Goal: Contribute content

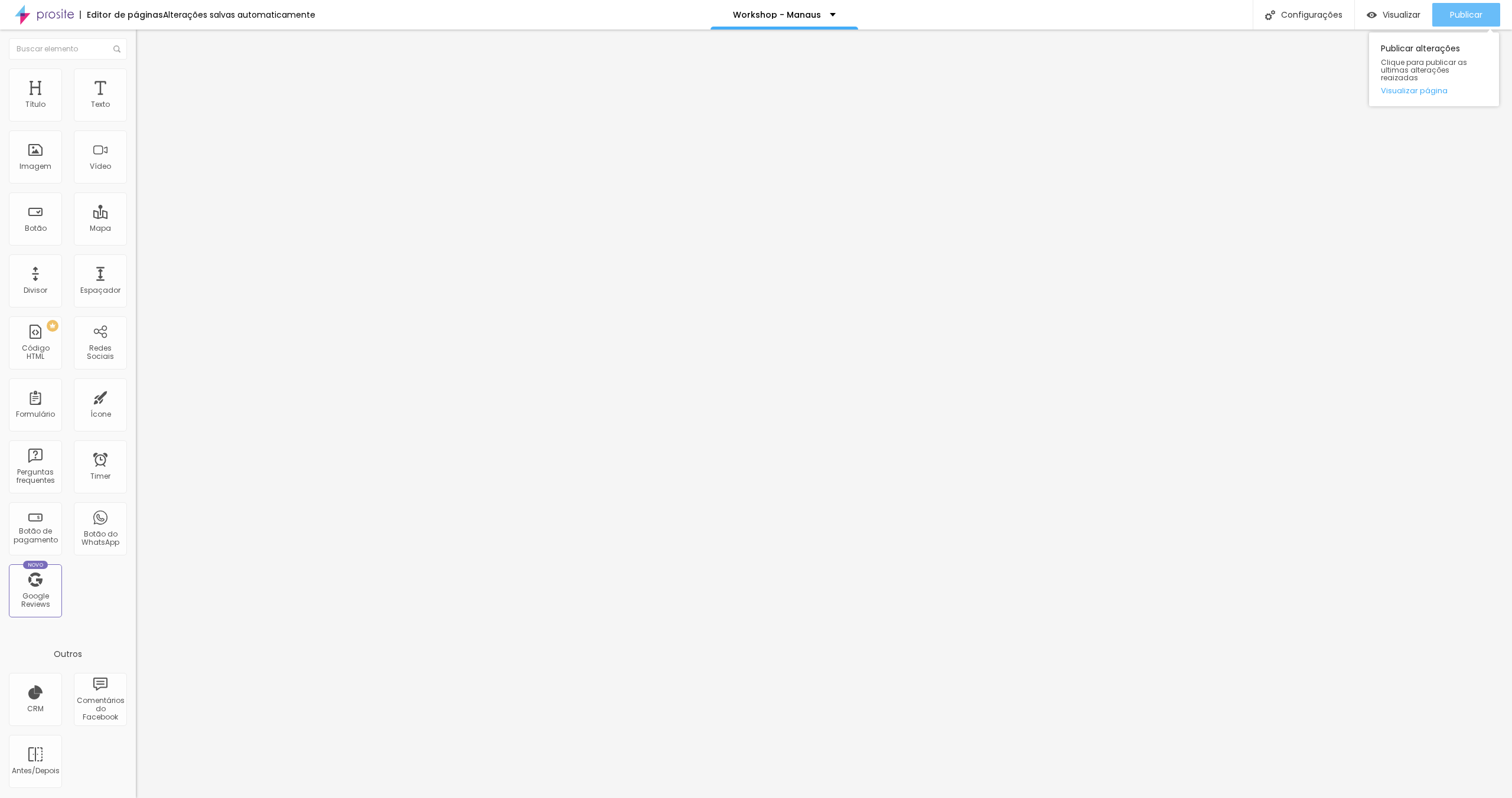
click at [1457, 13] on span "Publicar" at bounding box center [1466, 15] width 33 height 10
click at [136, 102] on span "Trocar imagem" at bounding box center [168, 96] width 64 height 10
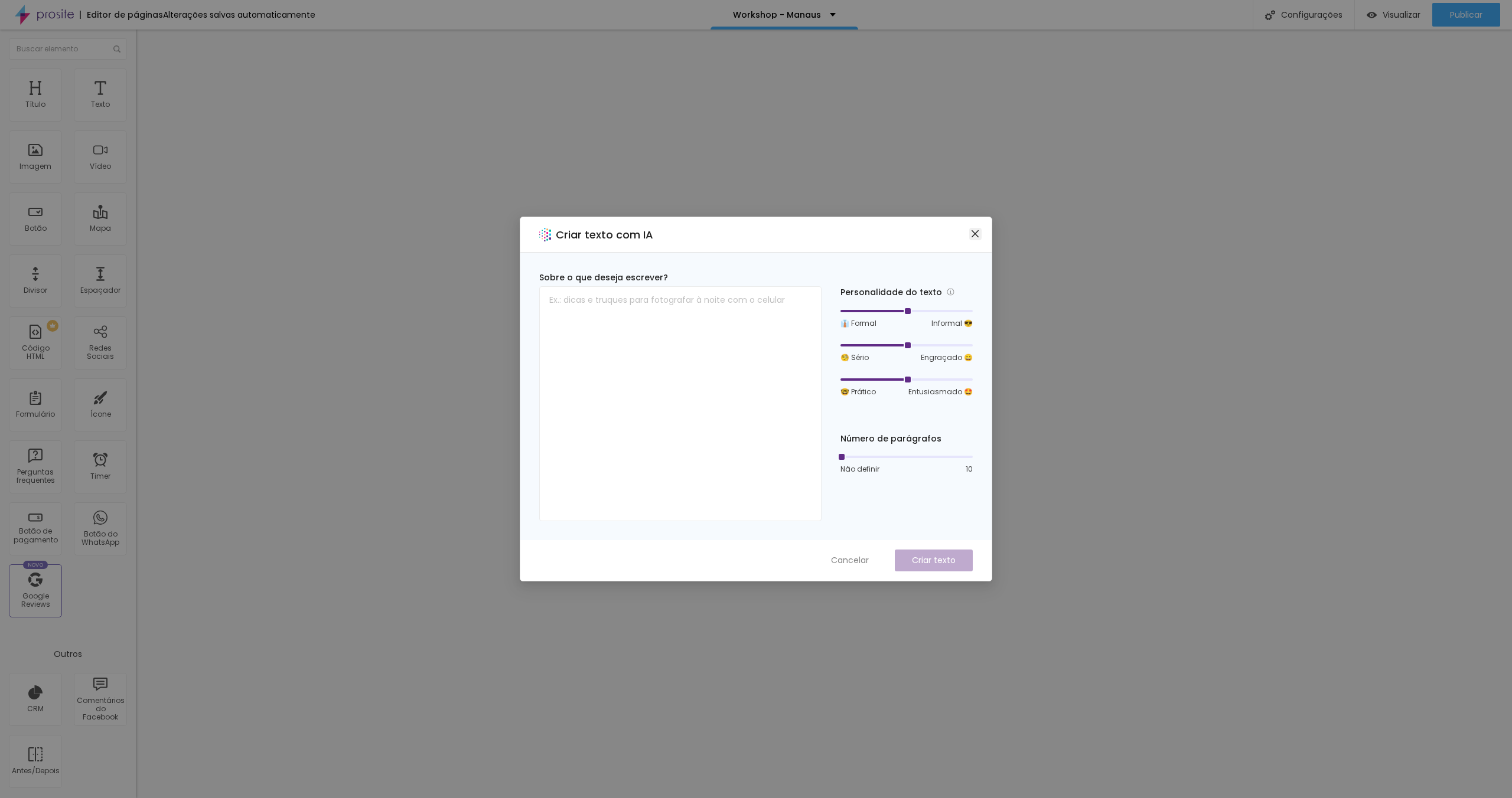
drag, startPoint x: 976, startPoint y: 235, endPoint x: 979, endPoint y: 258, distance: 23.2
click at [976, 240] on button "Close" at bounding box center [975, 234] width 13 height 13
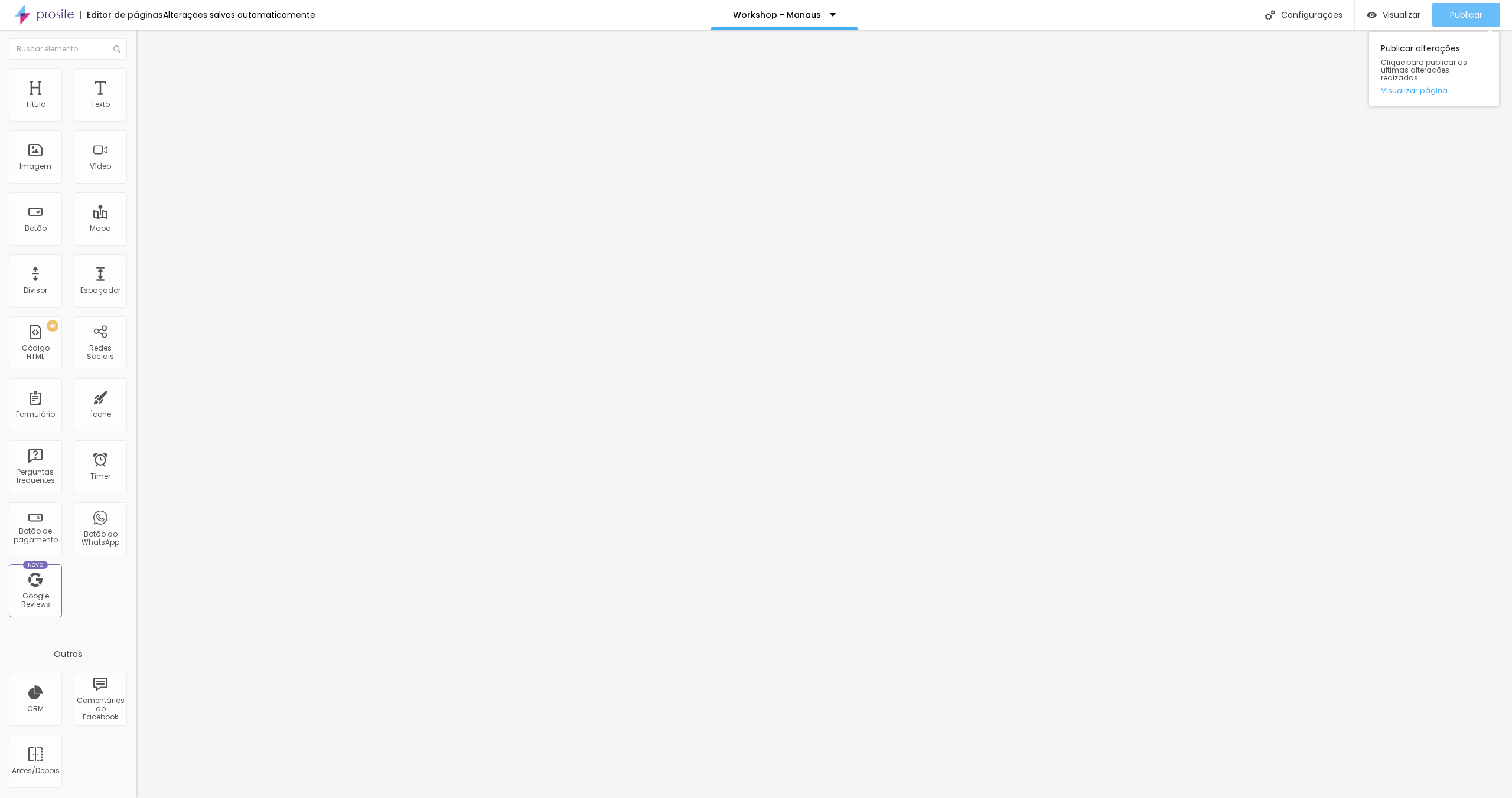
click at [1464, 10] on span "Publicar" at bounding box center [1466, 15] width 33 height 10
click at [136, 102] on span "Trocar imagem" at bounding box center [168, 96] width 64 height 10
click at [1452, 8] on div "Publicar" at bounding box center [1466, 14] width 33 height 23
